Goal: Task Accomplishment & Management: Manage account settings

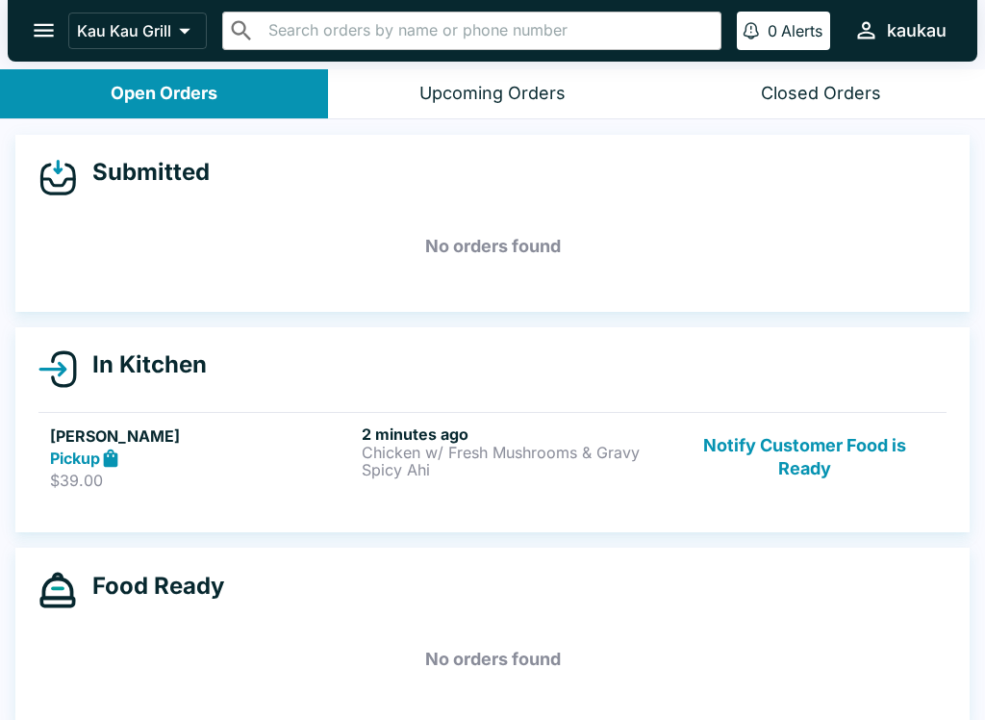
click at [516, 465] on p "Spicy Ahi" at bounding box center [514, 469] width 304 height 17
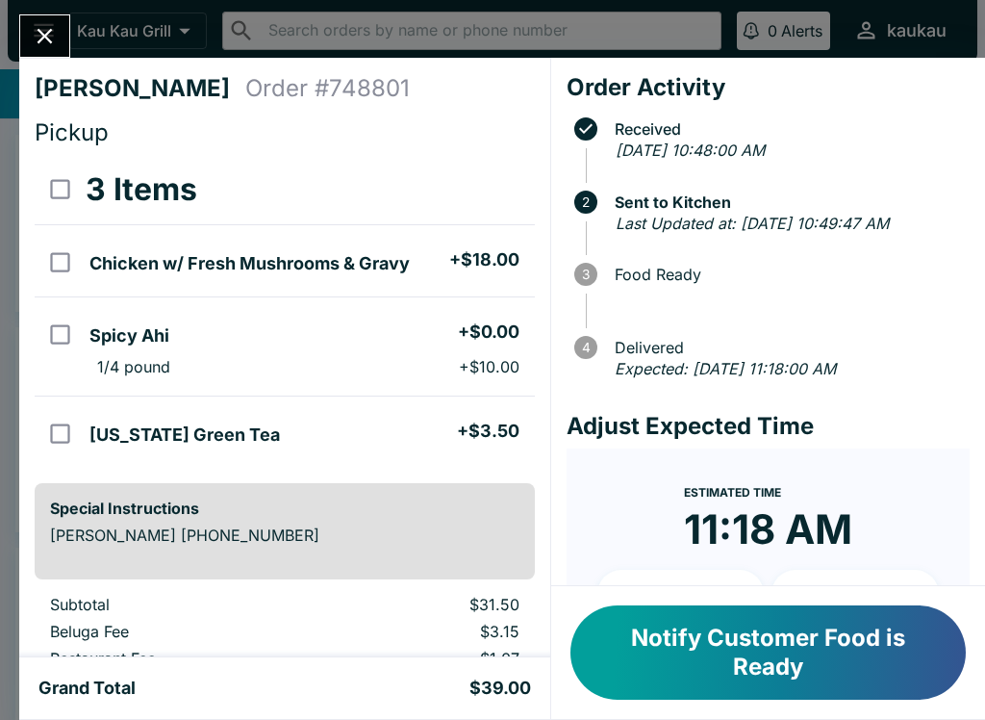
click at [55, 46] on icon "Close" at bounding box center [45, 36] width 26 height 26
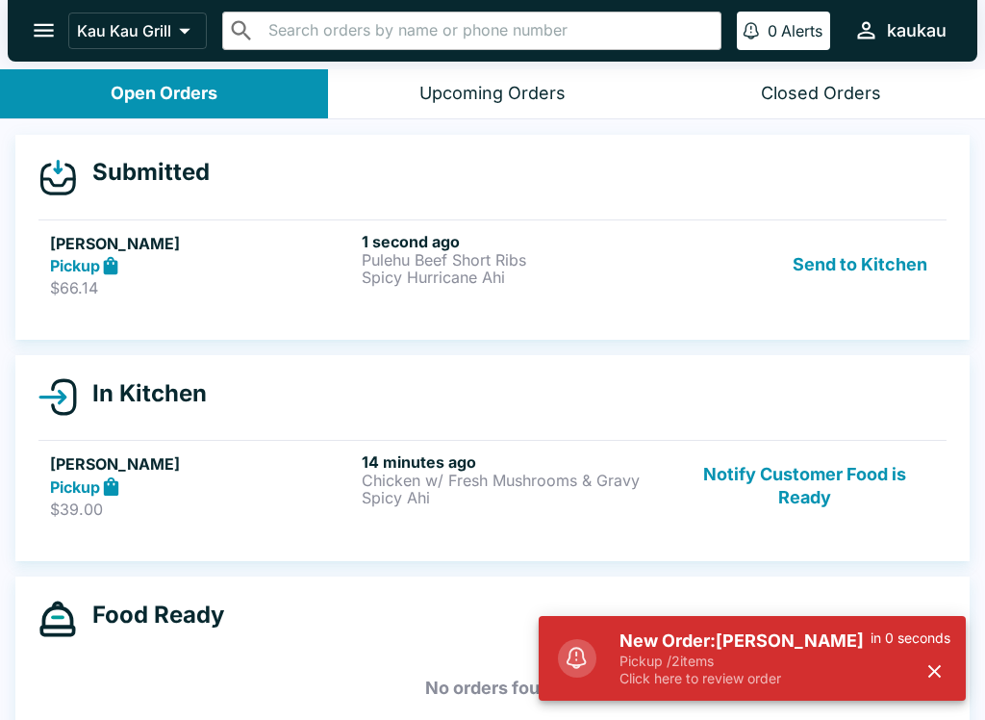
click at [793, 665] on p "Pickup / 2 items" at bounding box center [745, 660] width 251 height 17
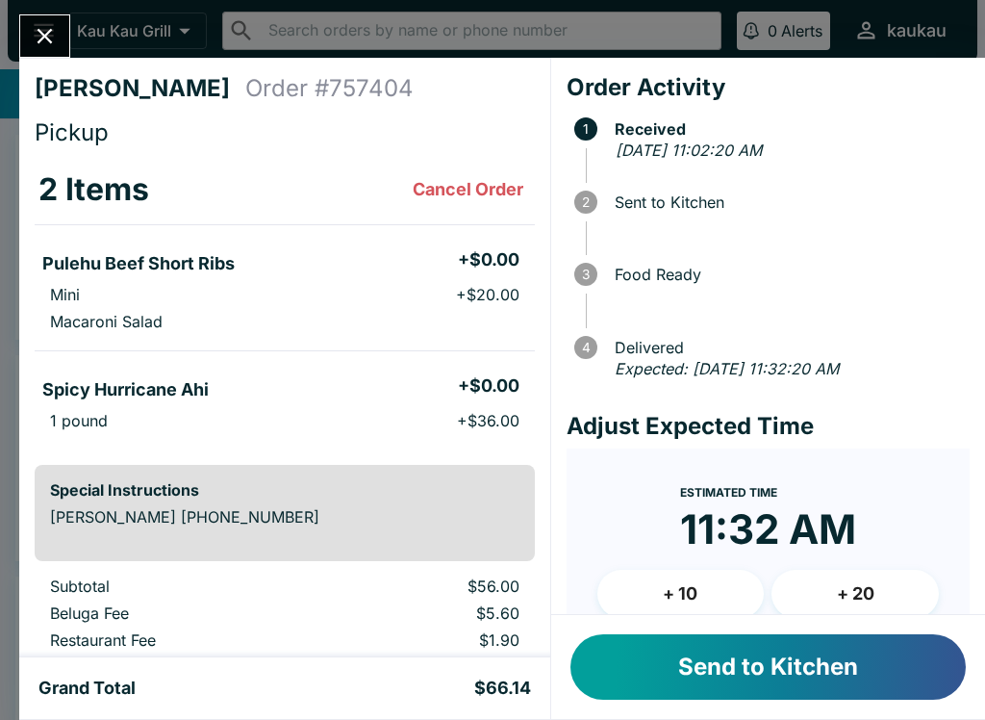
click at [815, 664] on button "Send to Kitchen" at bounding box center [768, 666] width 395 height 65
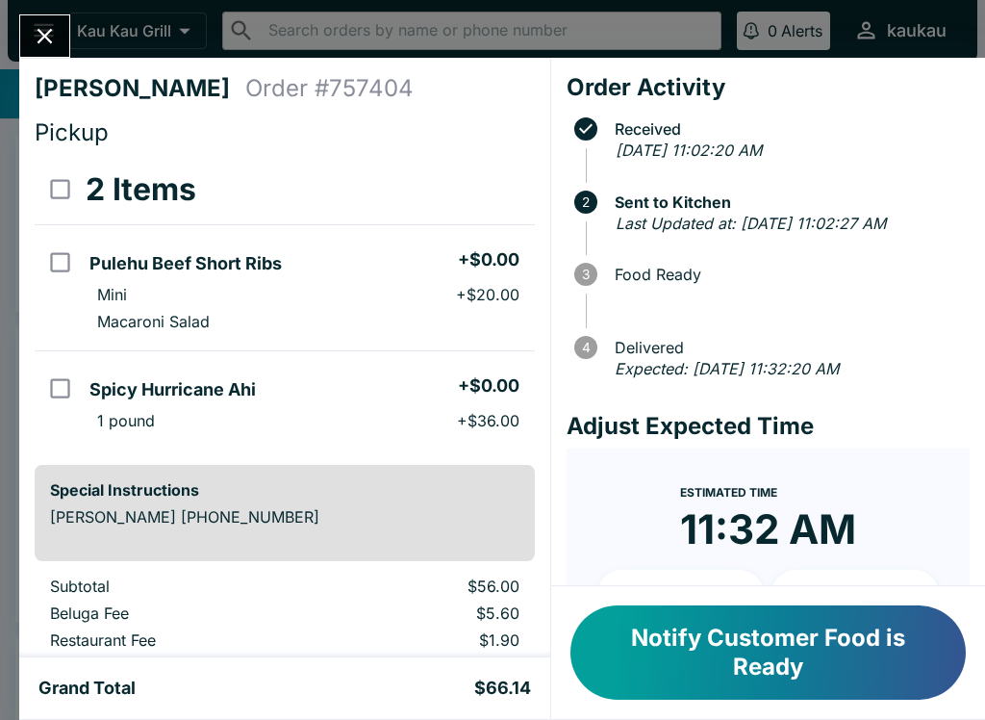
click at [758, 647] on button "Notify Customer Food is Ready" at bounding box center [768, 652] width 395 height 94
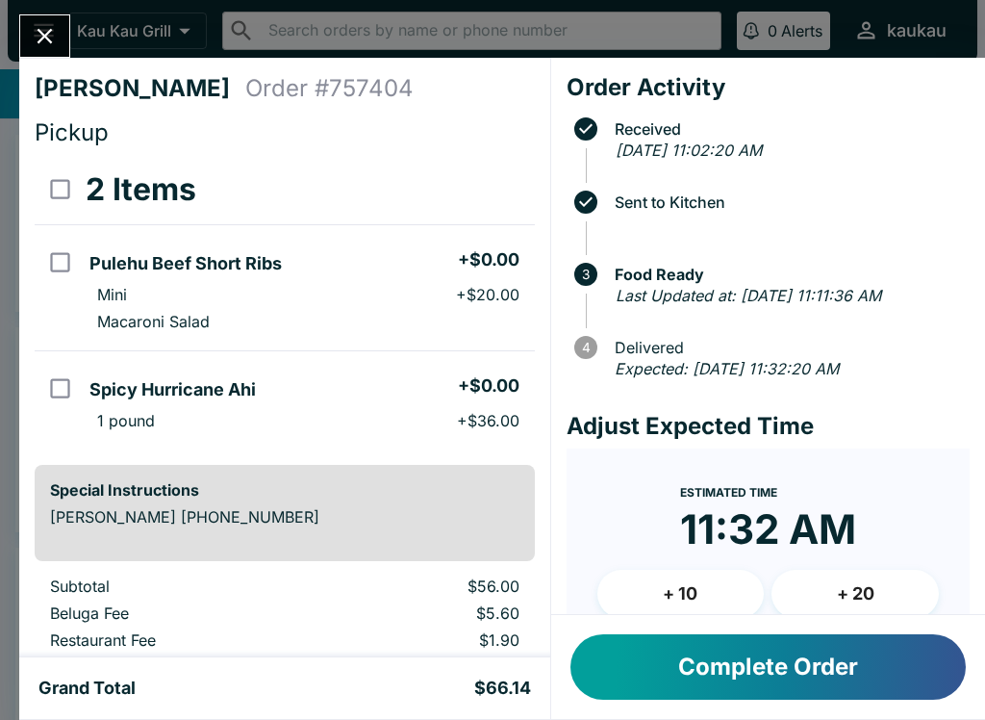
click at [44, 20] on button "Close" at bounding box center [44, 35] width 49 height 41
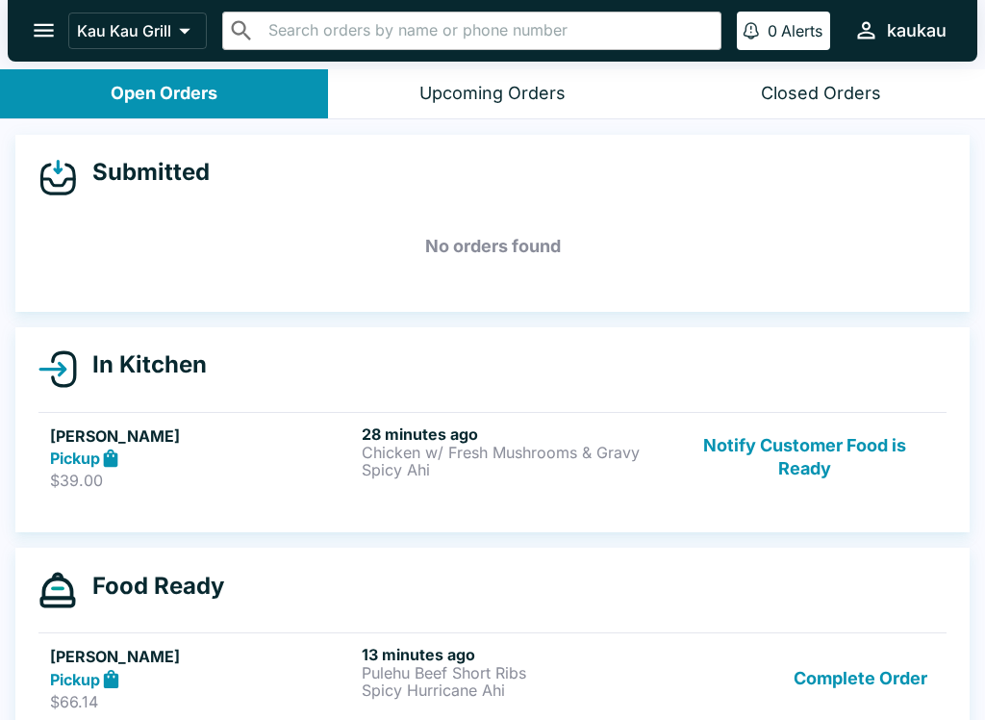
click at [858, 687] on button "Complete Order" at bounding box center [860, 678] width 149 height 66
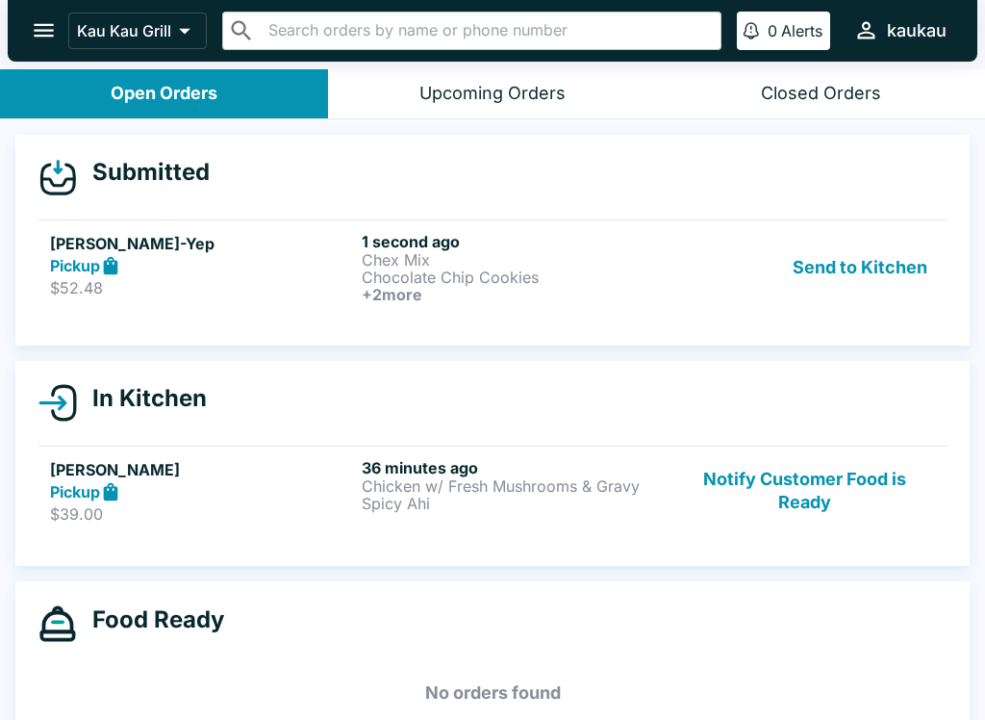
click at [843, 268] on button "Send to Kitchen" at bounding box center [860, 267] width 150 height 71
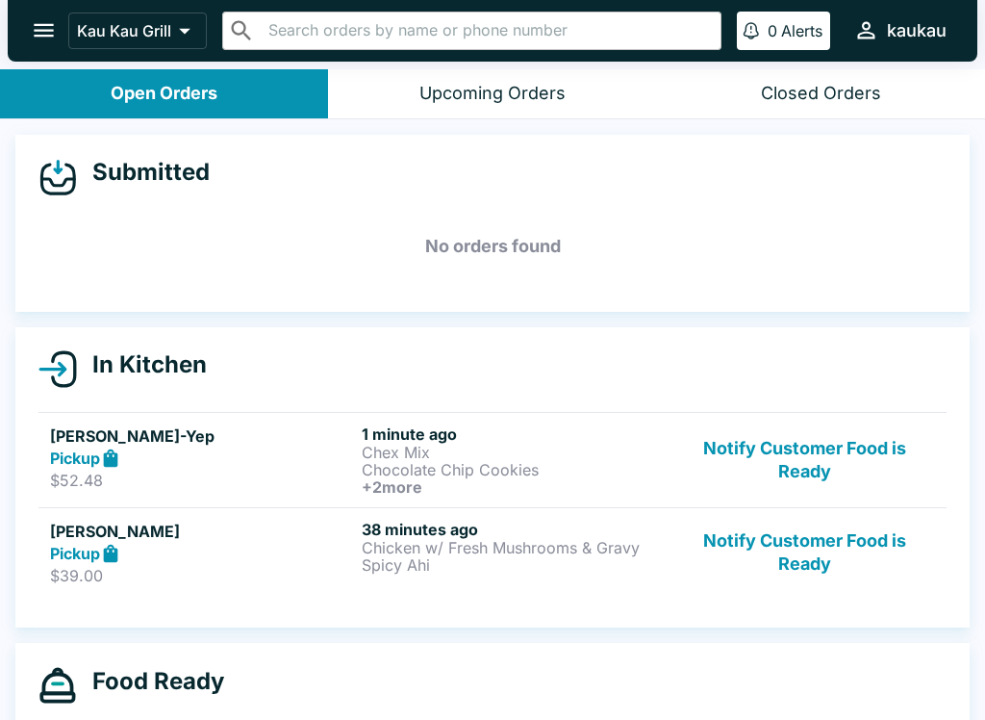
click at [512, 461] on p "Chocolate Chip Cookies" at bounding box center [514, 469] width 304 height 17
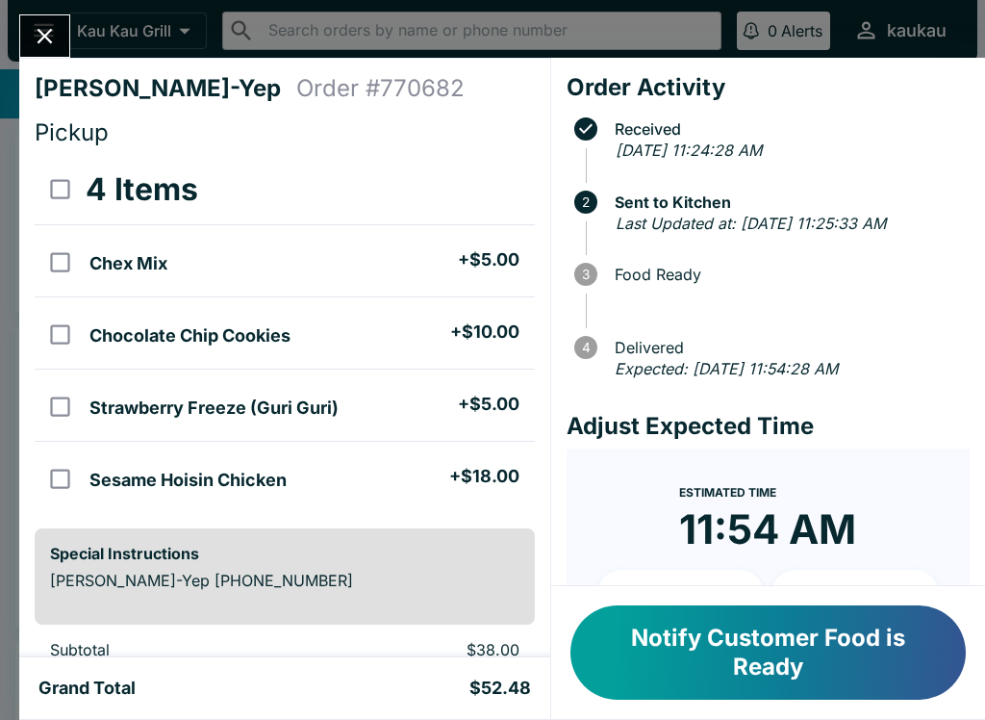
click at [81, 53] on div "[PERSON_NAME]-Yep Order # 770682 Pickup 4 Items Chex Mix + $5.00 Chocolate Chip…" at bounding box center [492, 360] width 985 height 720
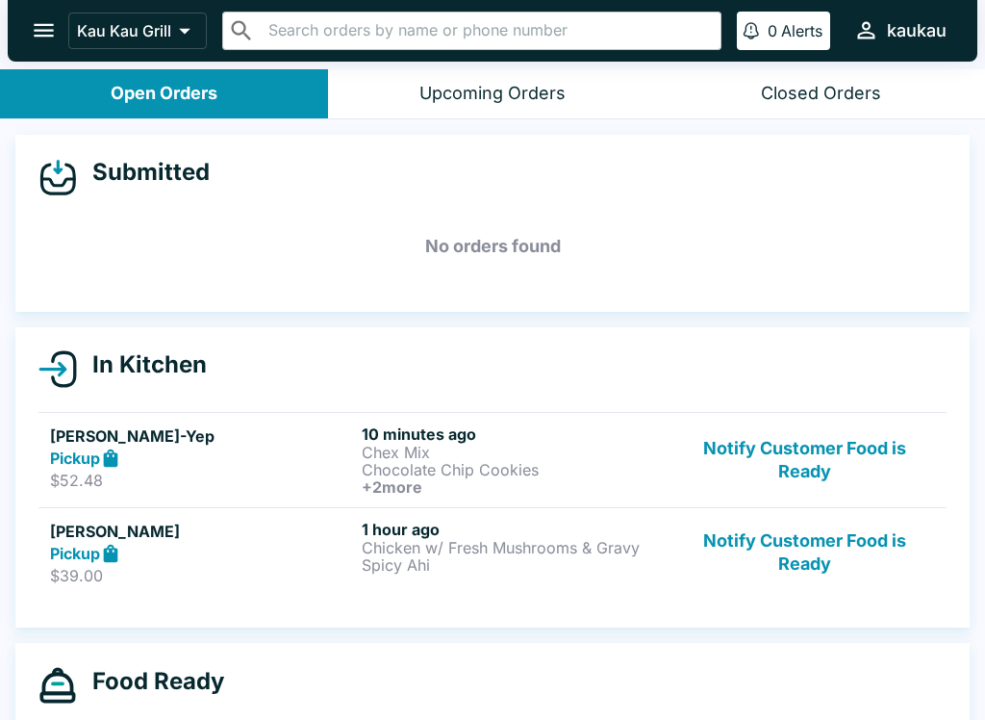
click at [514, 86] on div "Upcoming Orders" at bounding box center [493, 94] width 146 height 22
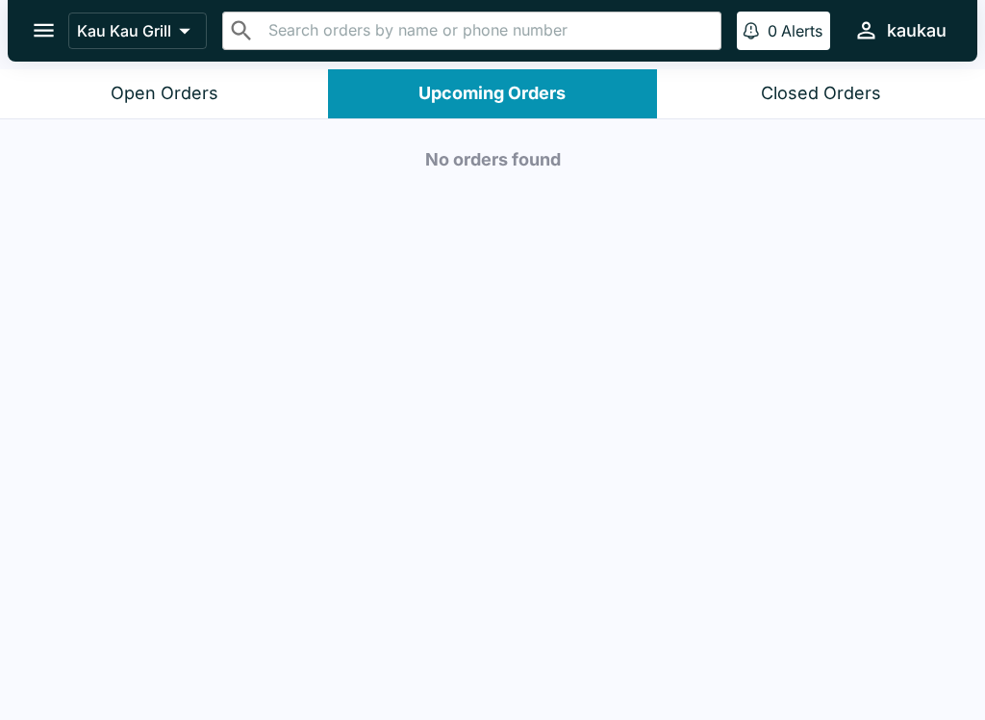
click at [251, 91] on button "Open Orders" at bounding box center [164, 93] width 328 height 49
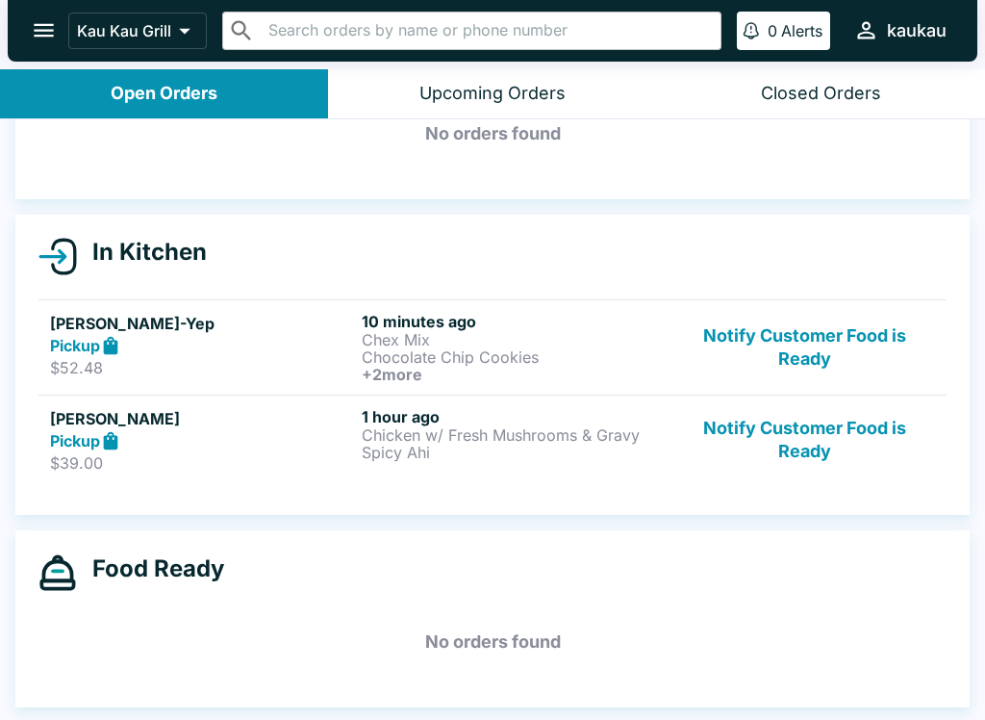
scroll to position [113, 0]
click at [812, 443] on button "Notify Customer Food is Ready" at bounding box center [805, 440] width 261 height 66
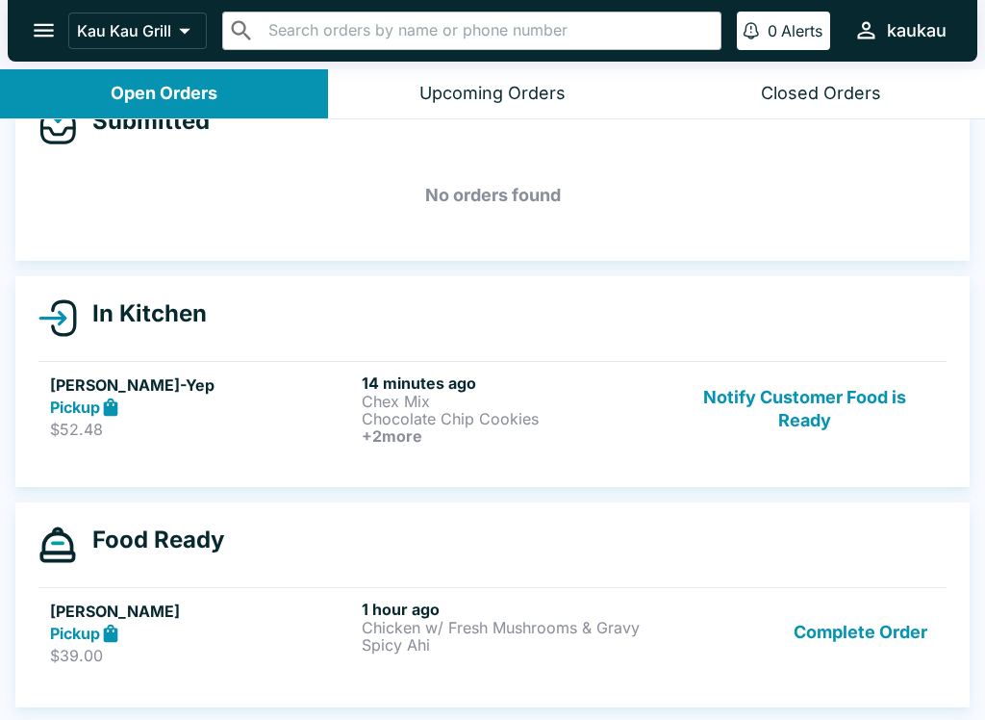
scroll to position [51, 0]
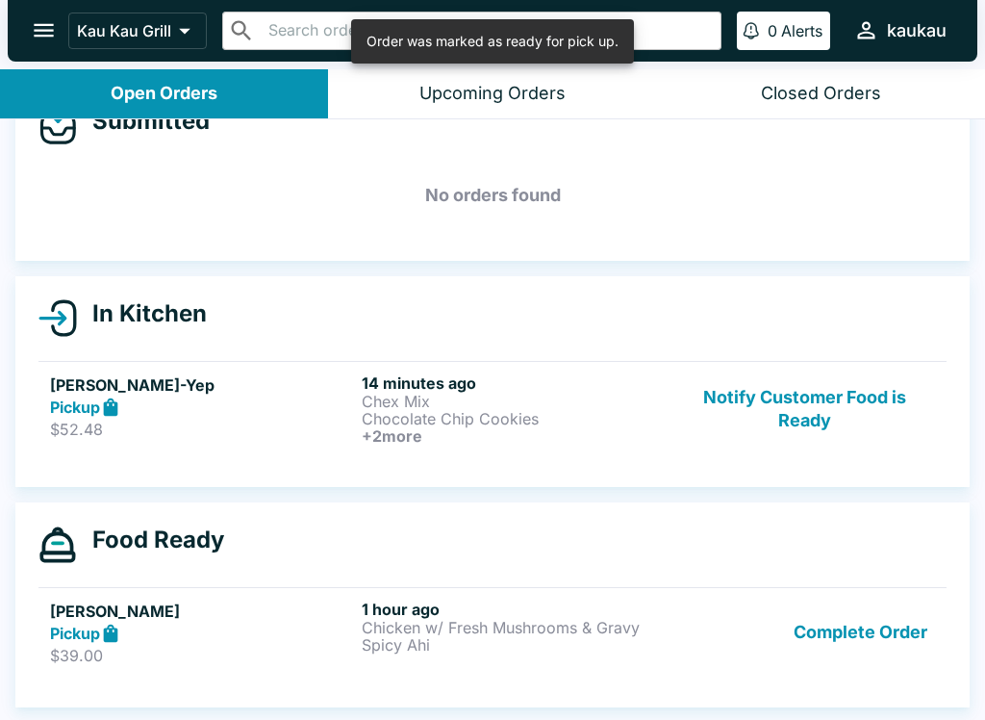
click at [815, 393] on button "Notify Customer Food is Ready" at bounding box center [805, 408] width 261 height 71
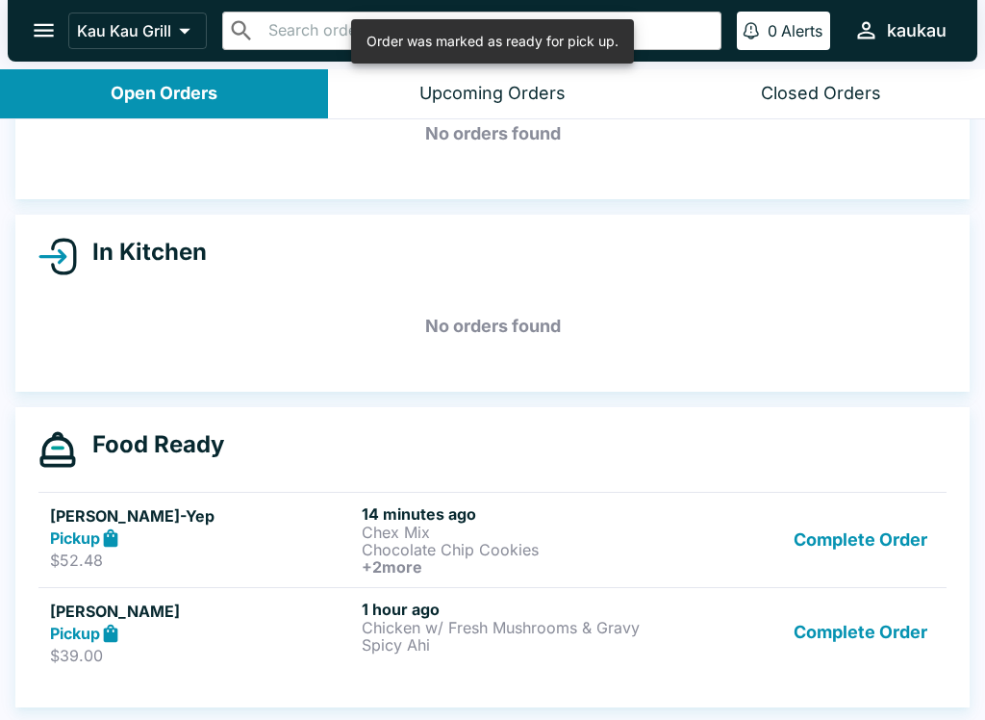
scroll to position [113, 0]
click at [862, 652] on button "Complete Order" at bounding box center [860, 632] width 149 height 66
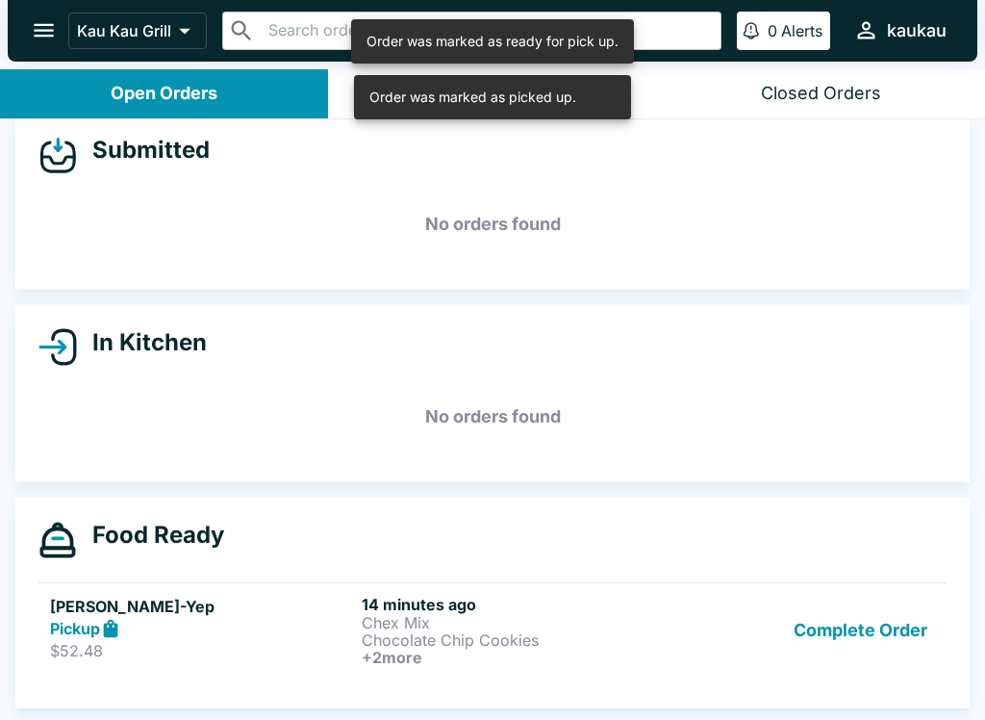
scroll to position [22, 0]
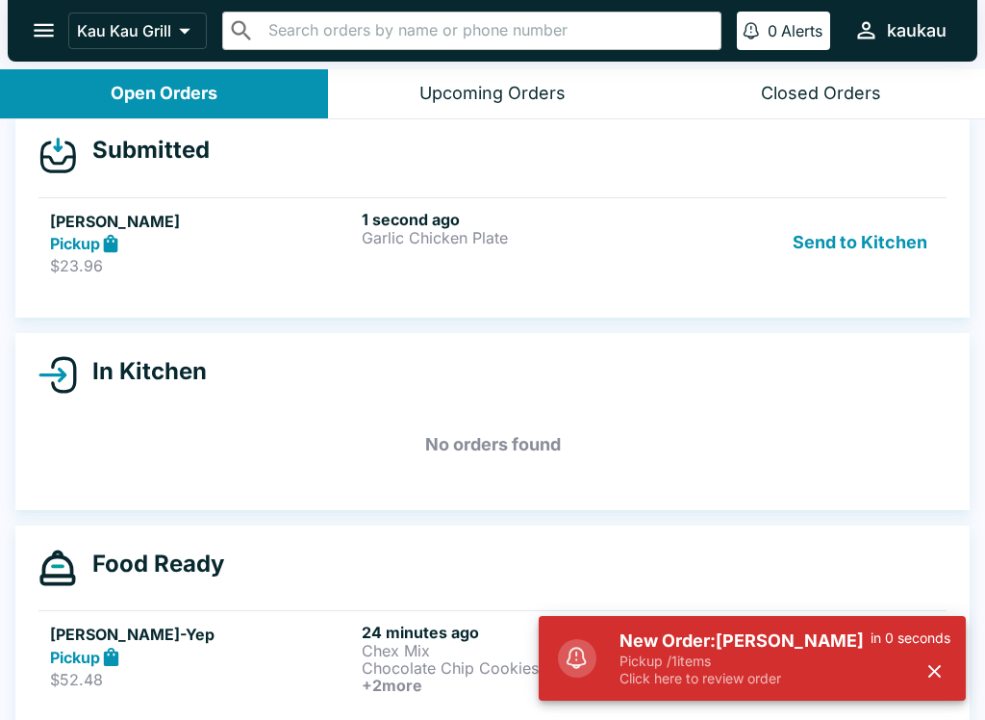
click at [752, 665] on p "Pickup / 1 items" at bounding box center [745, 660] width 251 height 17
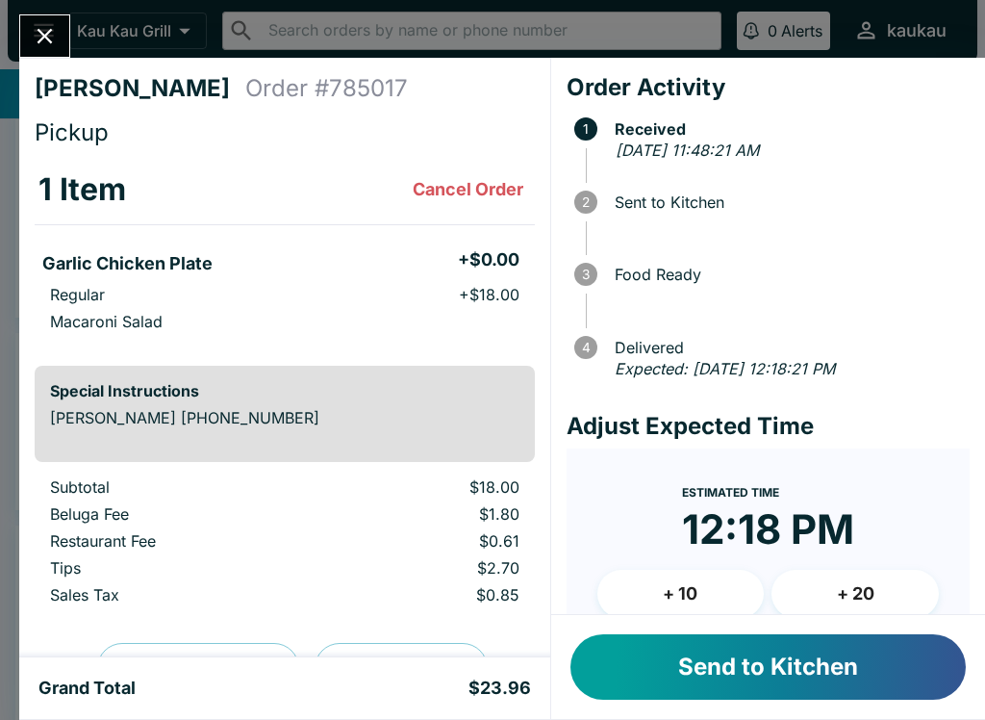
click at [743, 678] on button "Send to Kitchen" at bounding box center [768, 666] width 395 height 65
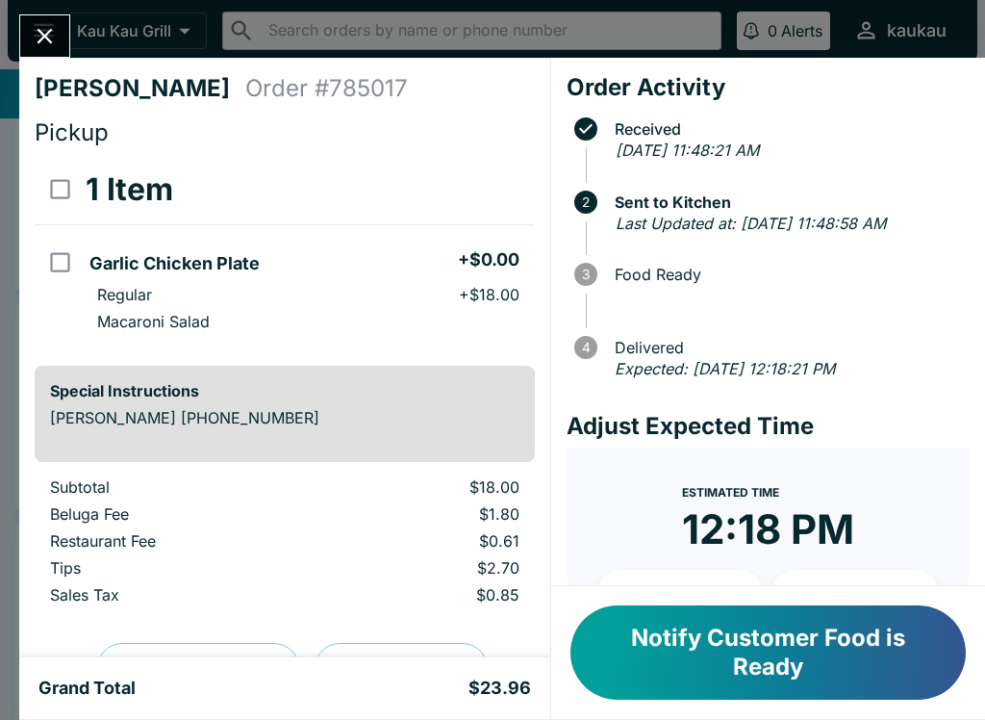
click at [769, 635] on button "Notify Customer Food is Ready" at bounding box center [768, 652] width 395 height 94
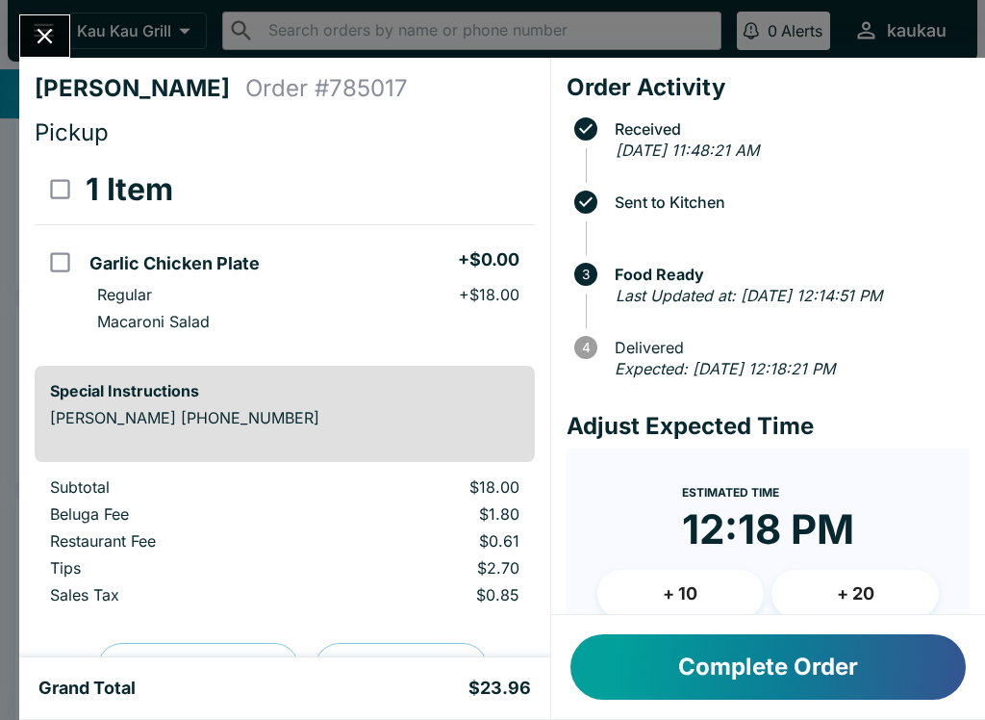
click at [820, 666] on button "Complete Order" at bounding box center [768, 666] width 395 height 65
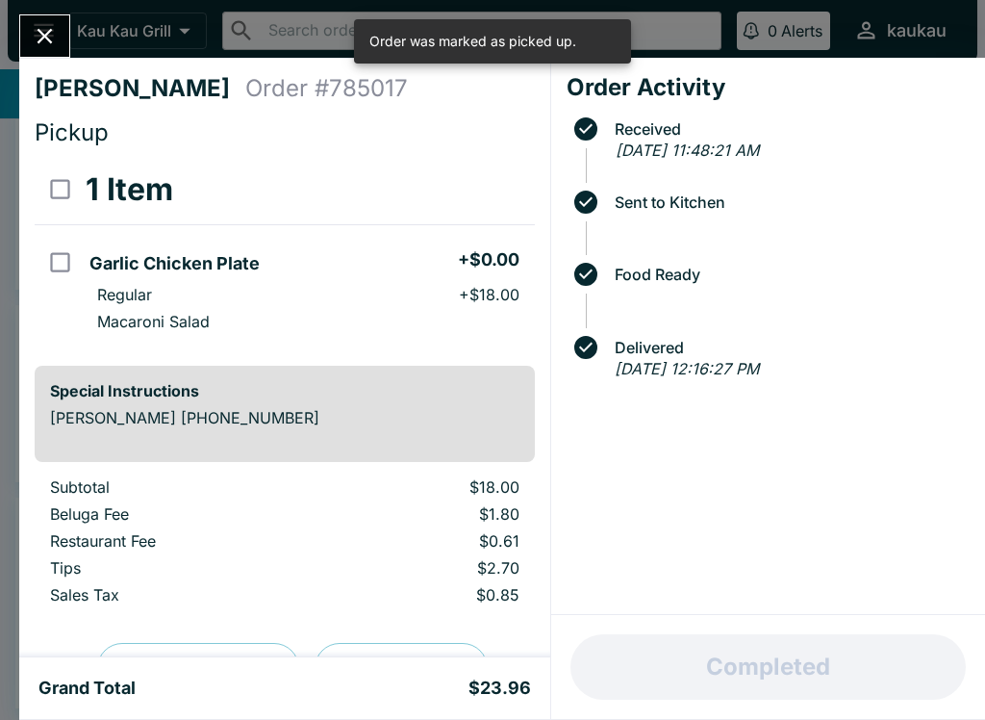
click at [38, 30] on icon "Close" at bounding box center [45, 36] width 15 height 15
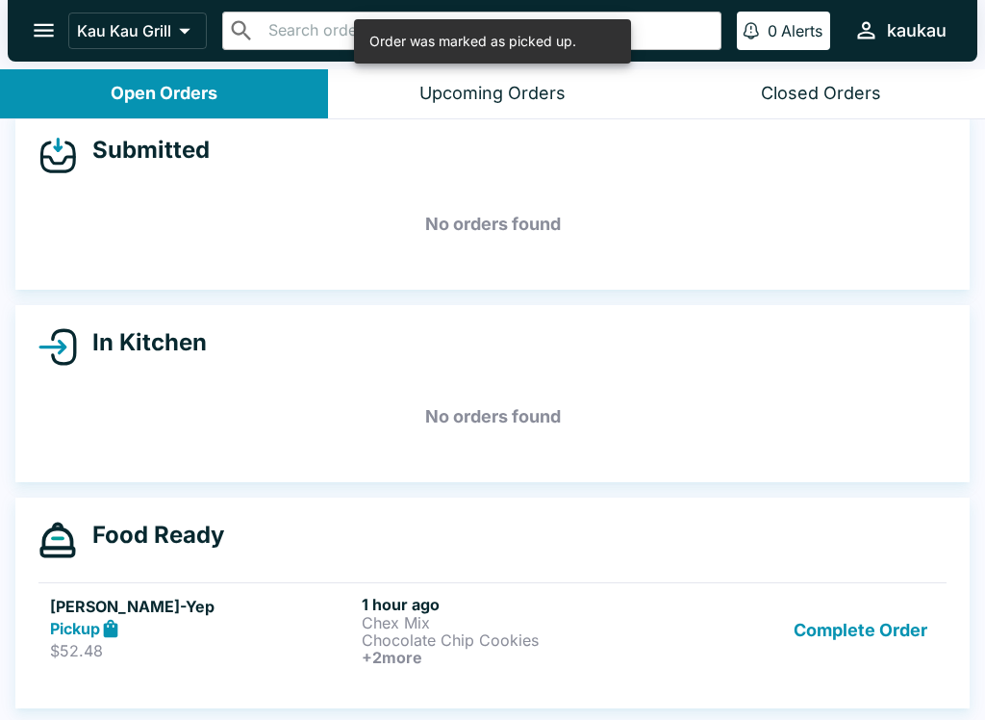
click at [889, 625] on button "Complete Order" at bounding box center [860, 630] width 149 height 71
